Goal: Transaction & Acquisition: Purchase product/service

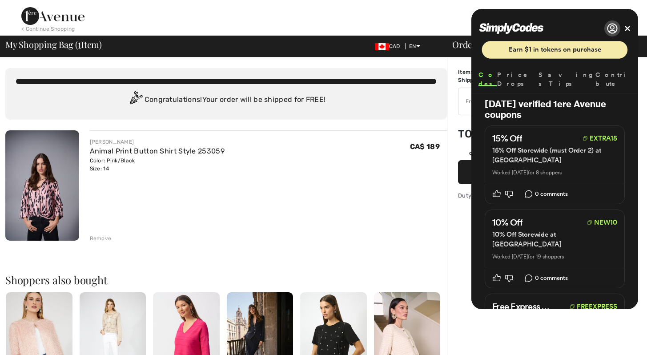
checkbox input "true"
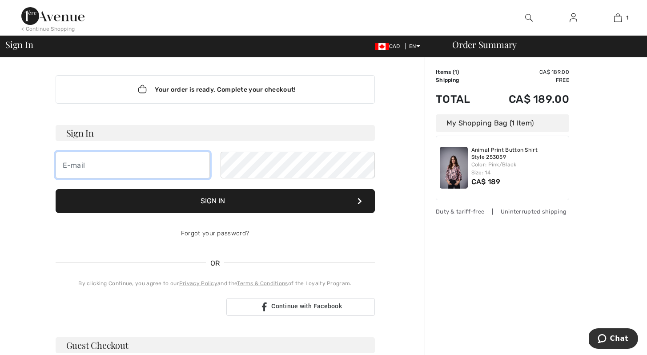
click at [81, 164] on input "email" at bounding box center [133, 165] width 154 height 27
type input "[EMAIL_ADDRESS][DOMAIN_NAME]"
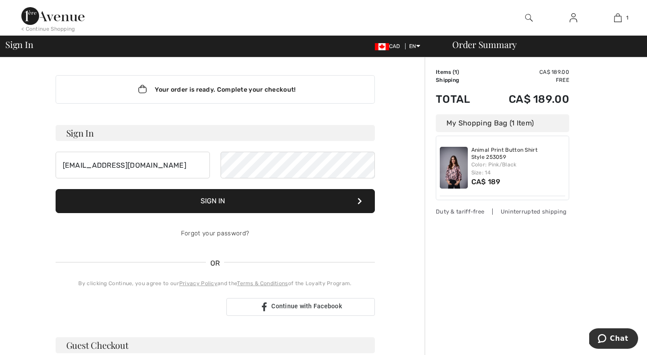
click at [233, 207] on button "Sign In" at bounding box center [215, 201] width 319 height 24
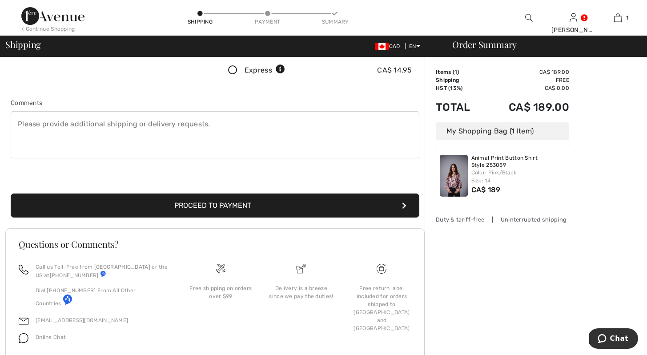
scroll to position [237, 0]
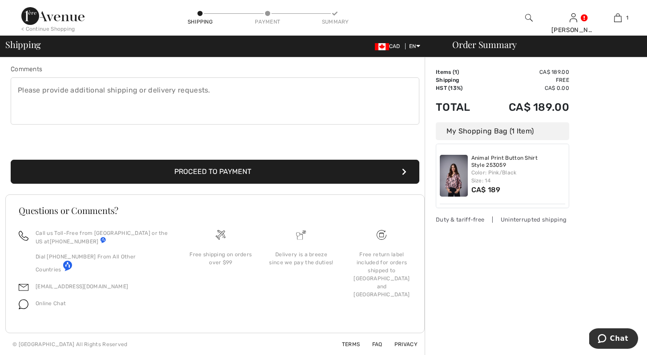
click at [271, 186] on div "Shipping Address 66 Apple Blossom Cres Georgetown Country Canada United States …" at bounding box center [214, 1] width 419 height 385
click at [265, 164] on button "Proceed to Payment" at bounding box center [215, 172] width 408 height 24
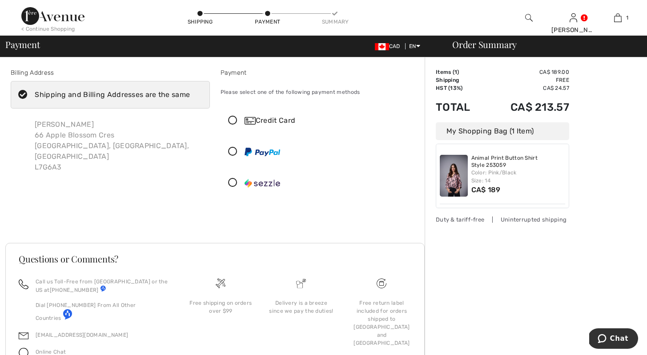
click at [232, 120] on icon at bounding box center [233, 120] width 24 height 9
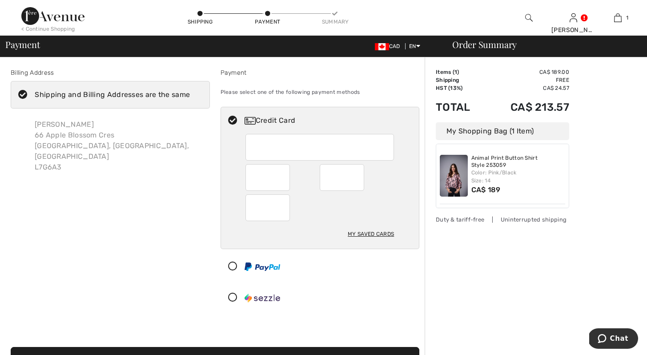
click at [384, 269] on div at bounding box center [316, 266] width 191 height 27
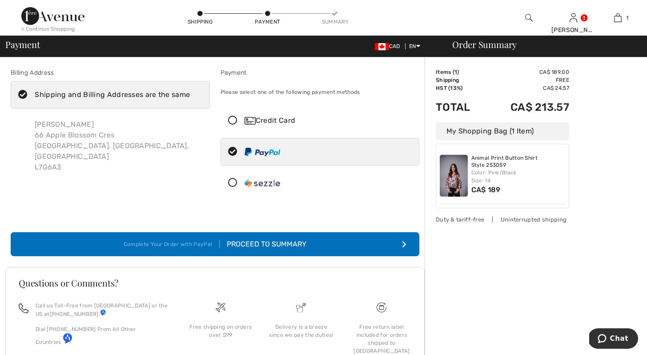
click at [406, 244] on icon "submit" at bounding box center [404, 243] width 4 height 7
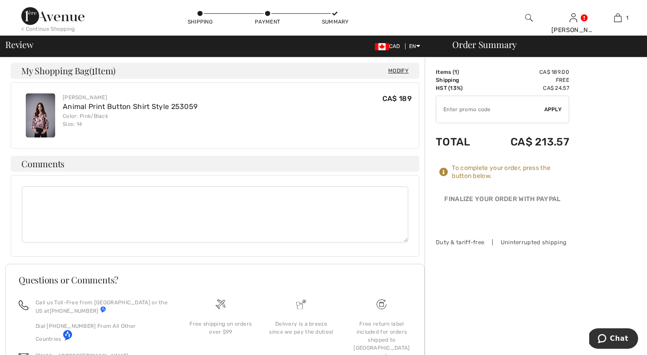
scroll to position [265, 0]
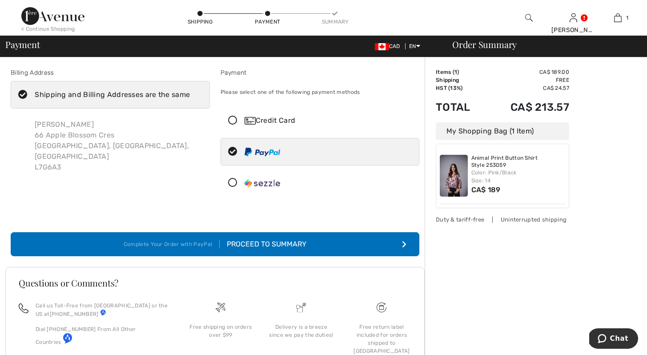
click at [233, 120] on icon at bounding box center [233, 120] width 24 height 9
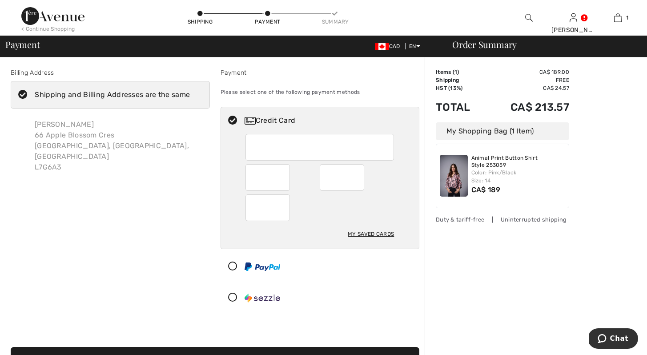
click at [359, 175] on div at bounding box center [342, 177] width 44 height 27
click at [348, 207] on div at bounding box center [319, 207] width 148 height 27
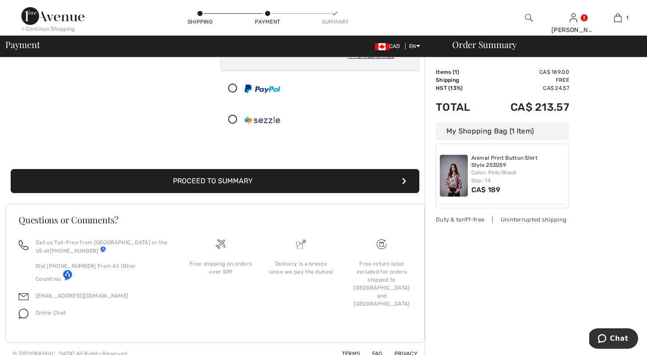
scroll to position [188, 0]
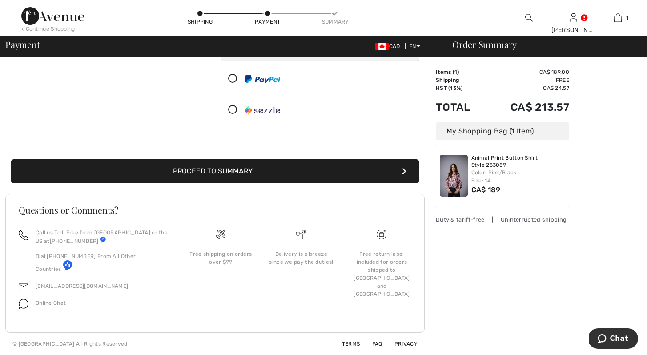
click at [404, 172] on icon "submit" at bounding box center [404, 171] width 4 height 7
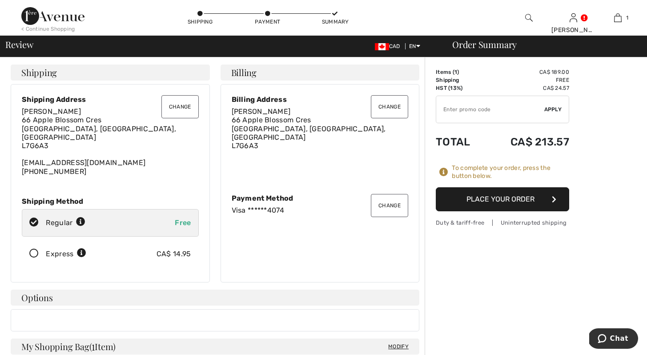
click at [555, 200] on icon "button" at bounding box center [553, 199] width 4 height 7
